Goal: Navigation & Orientation: Understand site structure

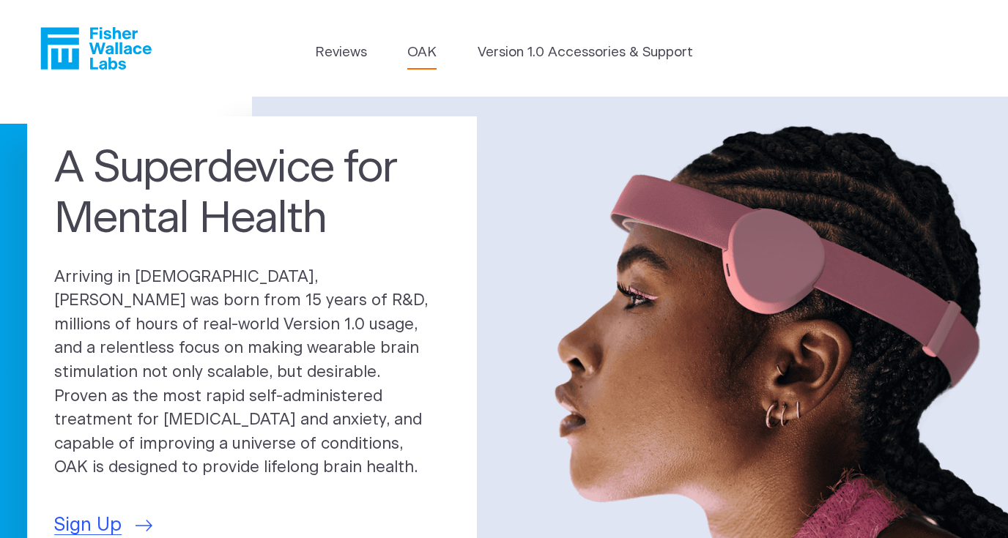
click at [423, 53] on link "OAK" at bounding box center [421, 52] width 29 height 21
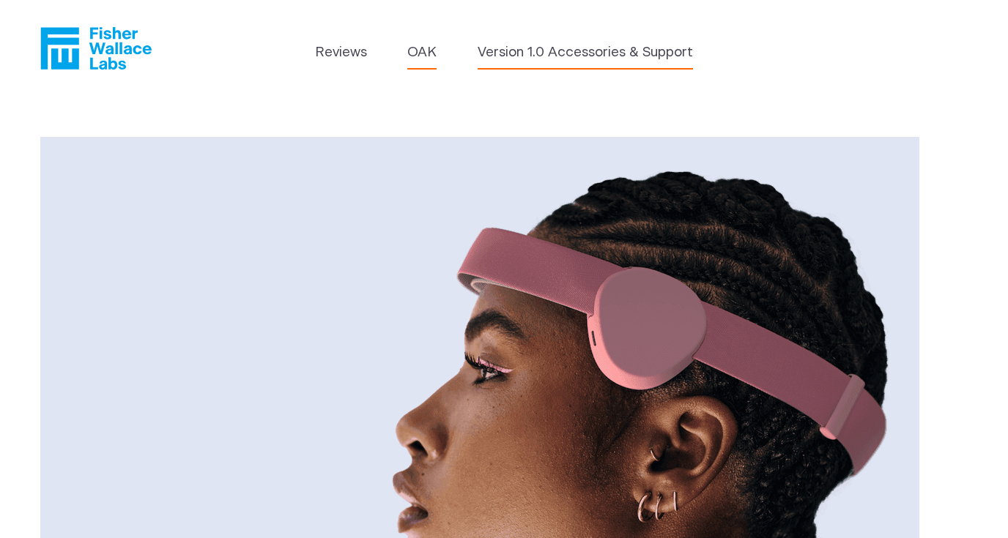
click at [515, 52] on link "Version 1.0 Accessories & Support" at bounding box center [584, 52] width 215 height 21
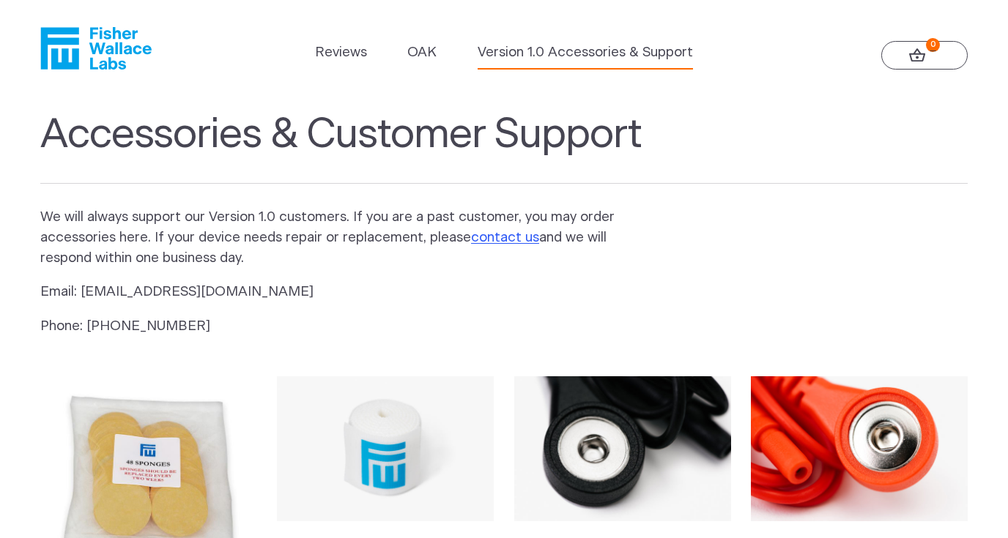
click at [913, 59] on icon at bounding box center [917, 55] width 17 height 14
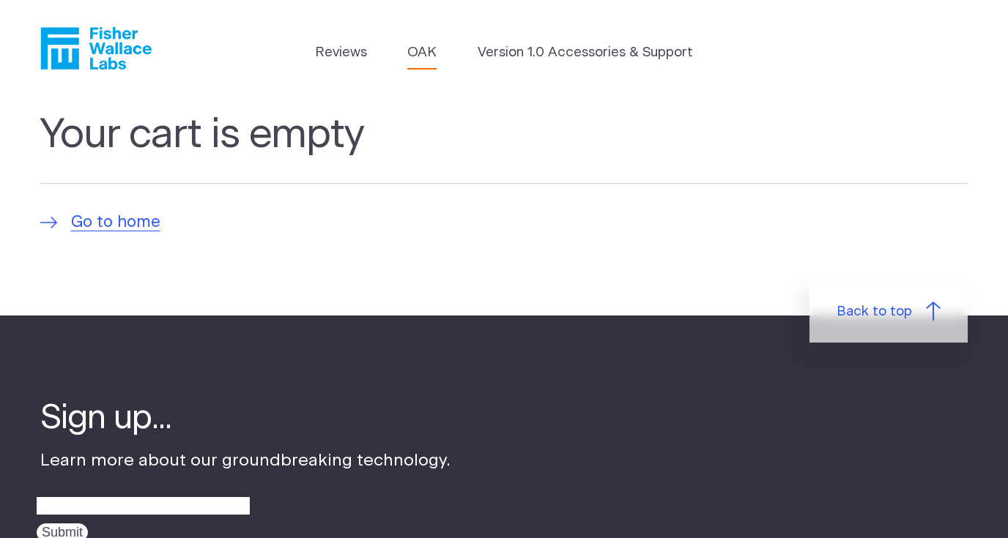
click at [425, 50] on link "OAK" at bounding box center [421, 52] width 29 height 21
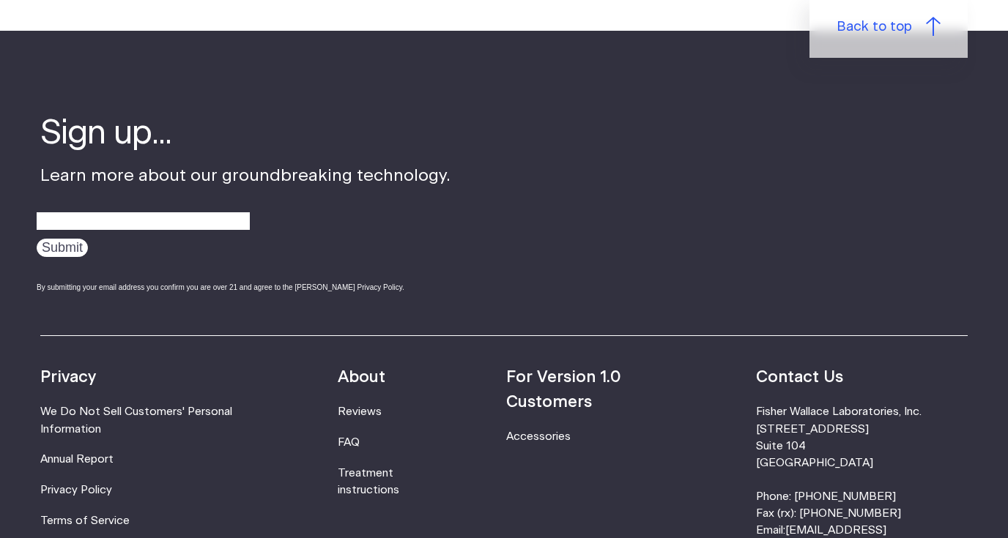
scroll to position [2427, 0]
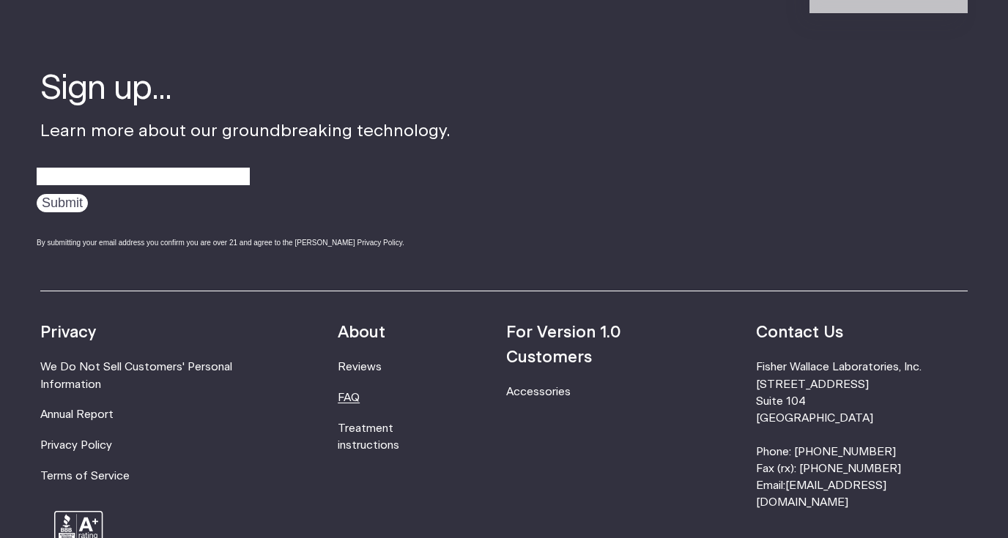
click at [360, 393] on link "FAQ" at bounding box center [349, 398] width 22 height 11
